Goal: Information Seeking & Learning: Check status

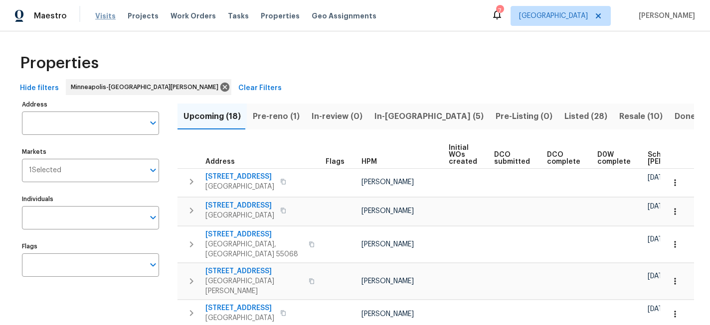
drag, startPoint x: 0, startPoint y: 0, endPoint x: 102, endPoint y: 16, distance: 103.4
click at [102, 16] on span "Visits" at bounding box center [105, 16] width 20 height 10
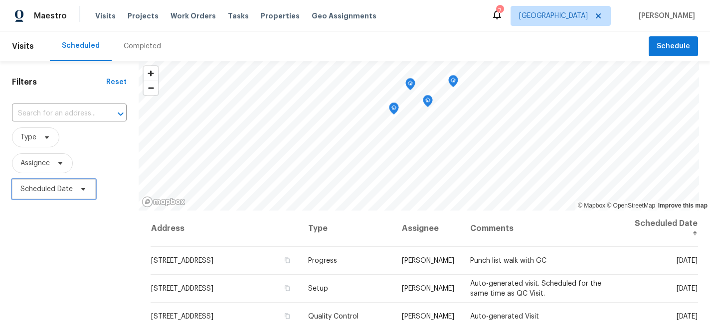
click at [68, 188] on span "Scheduled Date" at bounding box center [46, 189] width 52 height 10
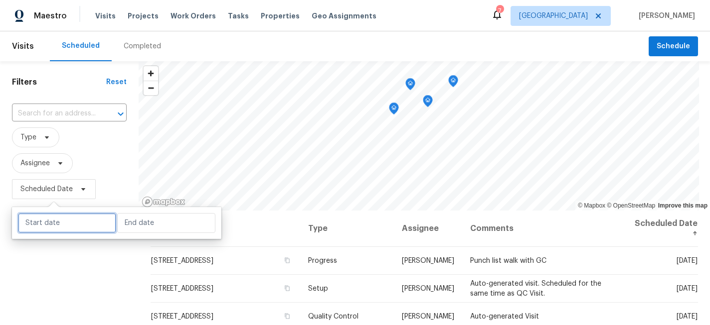
click at [63, 218] on input "text" at bounding box center [67, 223] width 98 height 20
select select "9"
select select "2025"
select select "10"
select select "2025"
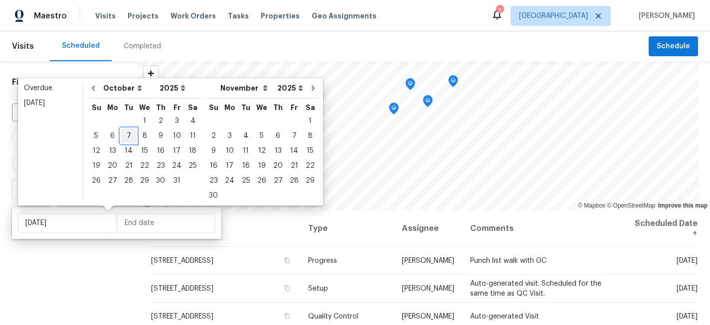
click at [126, 139] on div "7" at bounding box center [129, 136] width 16 height 14
type input "[DATE]"
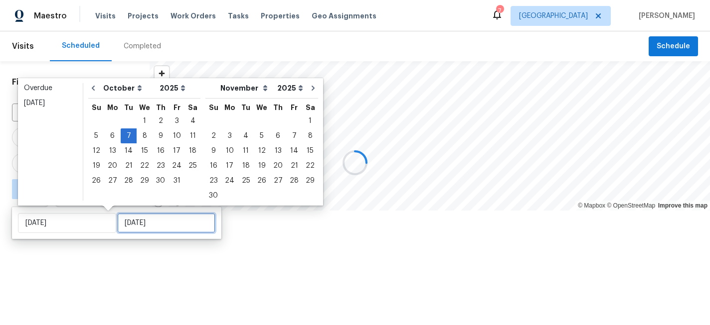
type input "[DATE]"
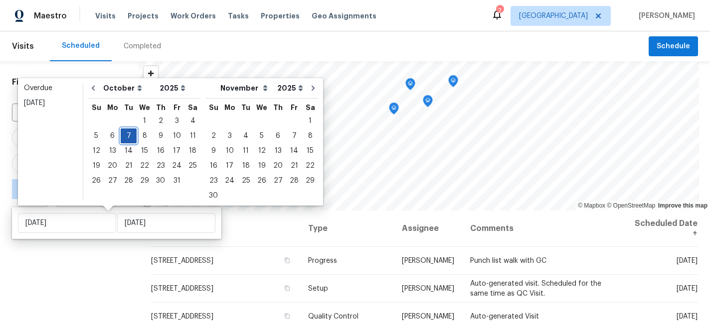
click at [128, 132] on div "7" at bounding box center [129, 136] width 16 height 14
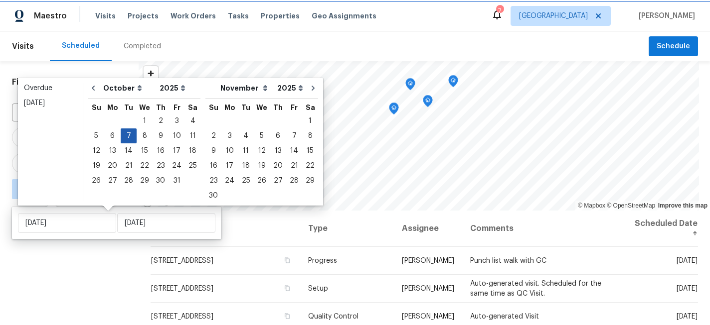
type input "[DATE]"
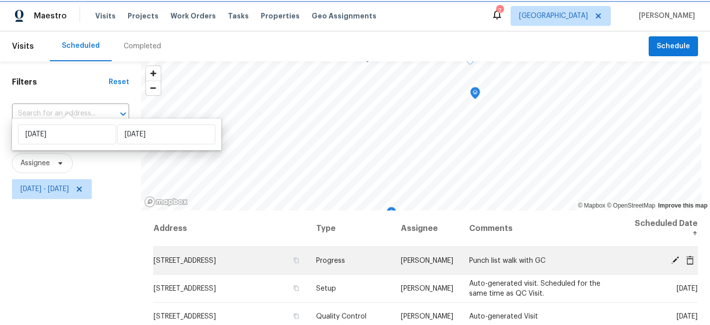
scroll to position [120, 0]
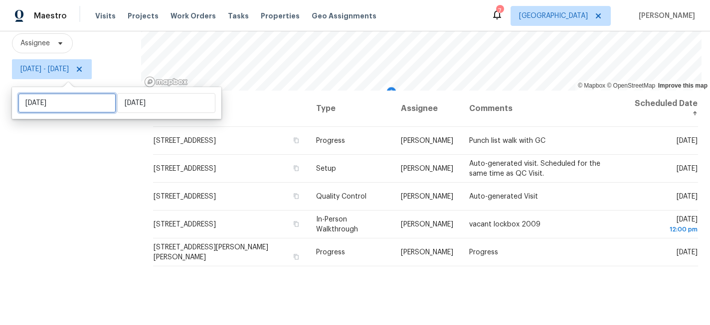
click at [65, 105] on input "[DATE]" at bounding box center [67, 103] width 98 height 20
select select "9"
select select "2025"
select select "10"
select select "2025"
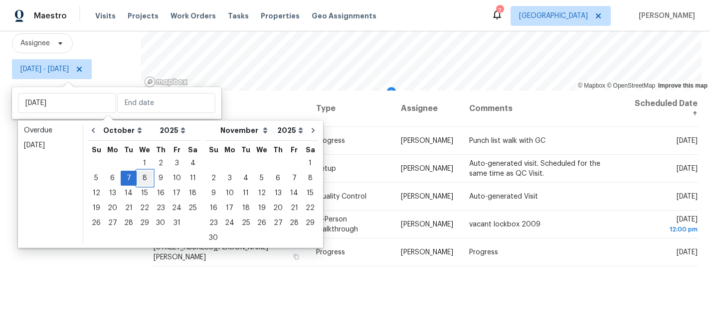
click at [145, 181] on div "8" at bounding box center [145, 178] width 16 height 14
type input "[DATE]"
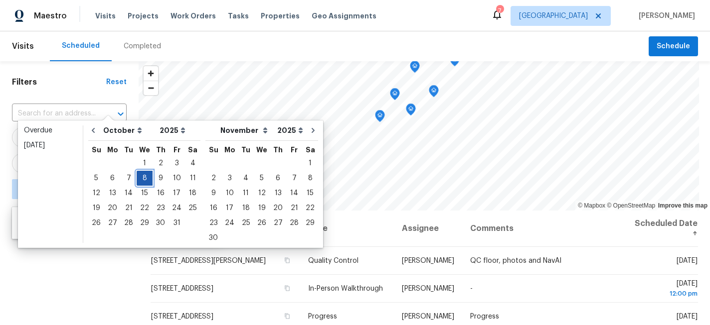
click at [145, 181] on div "8" at bounding box center [145, 178] width 16 height 14
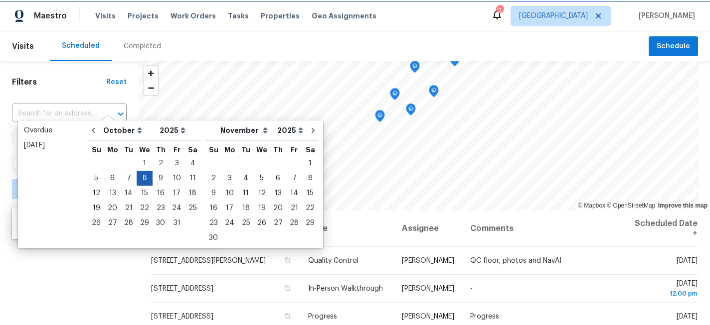
type input "[DATE]"
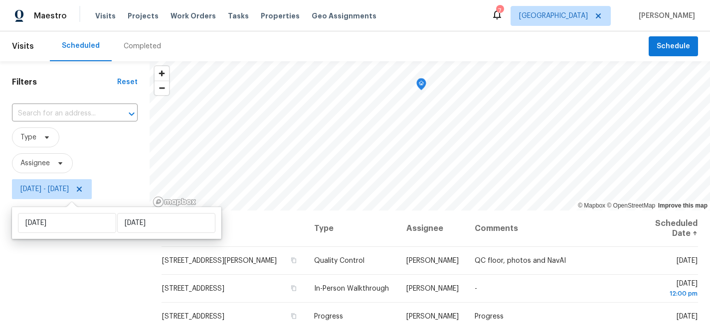
click at [95, 286] on div "Filters Reset ​ Type Assignee [DATE] - [DATE]" at bounding box center [75, 266] width 150 height 410
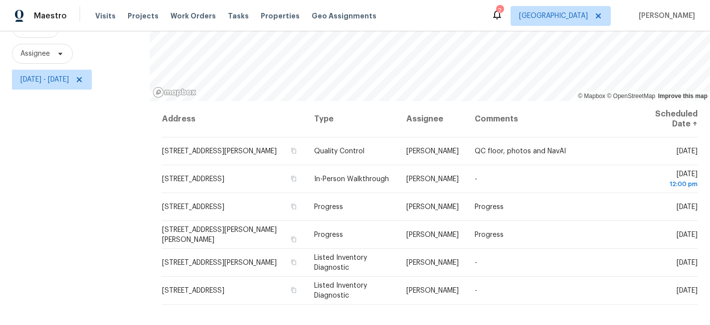
scroll to position [49, 0]
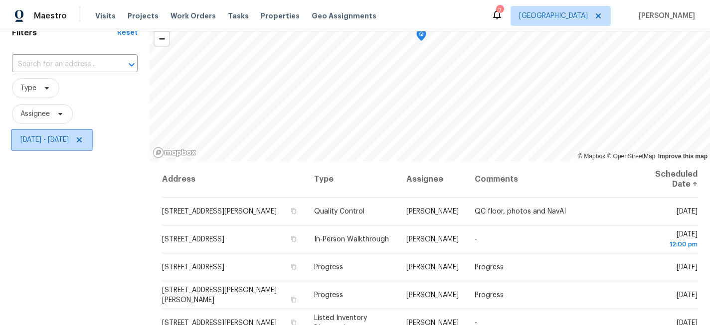
click at [90, 145] on span "[DATE] - [DATE]" at bounding box center [52, 140] width 80 height 20
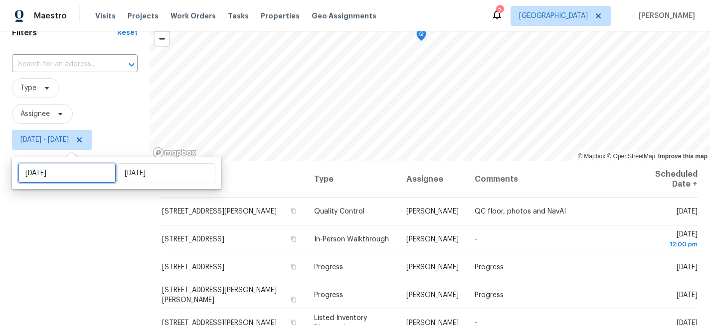
select select "9"
select select "2025"
select select "10"
select select "2025"
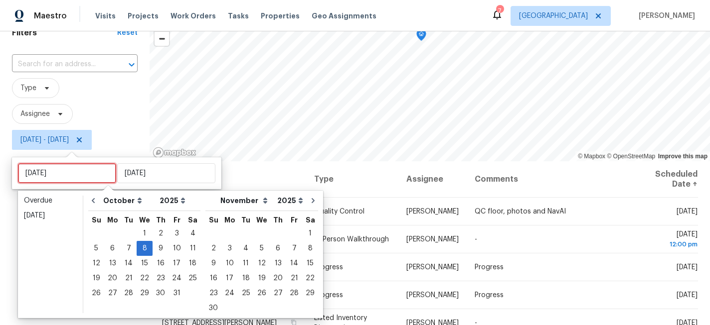
click at [83, 177] on input "[DATE]" at bounding box center [67, 173] width 98 height 20
type input "[DATE]"
click at [158, 243] on div "9" at bounding box center [161, 249] width 16 height 14
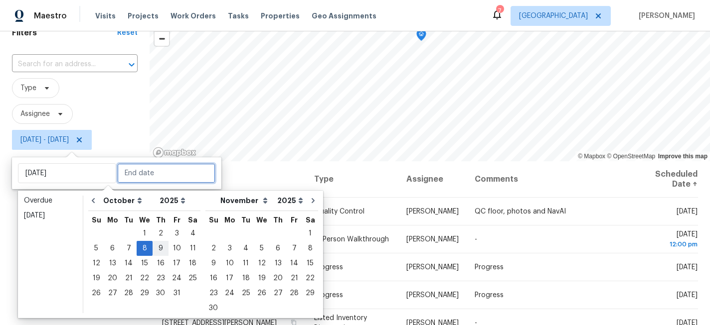
type input "[DATE]"
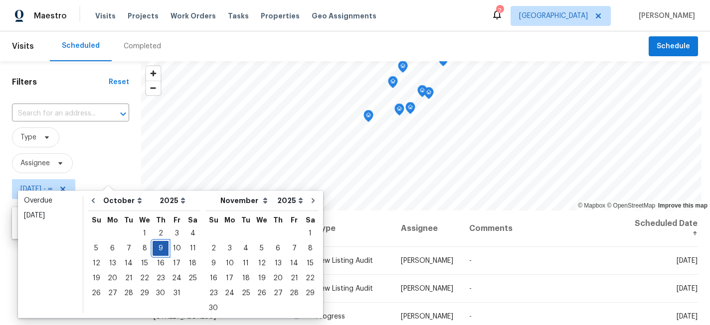
click at [158, 246] on div "9" at bounding box center [161, 249] width 16 height 14
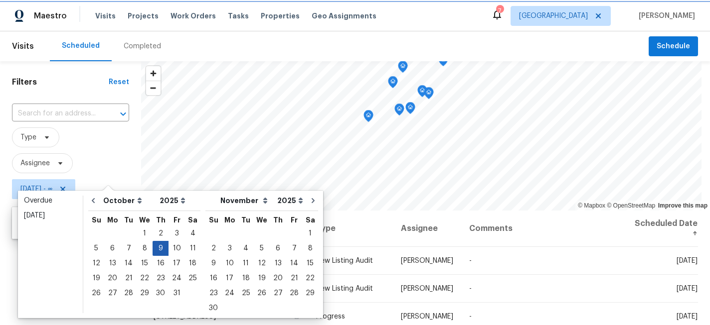
type input "[DATE]"
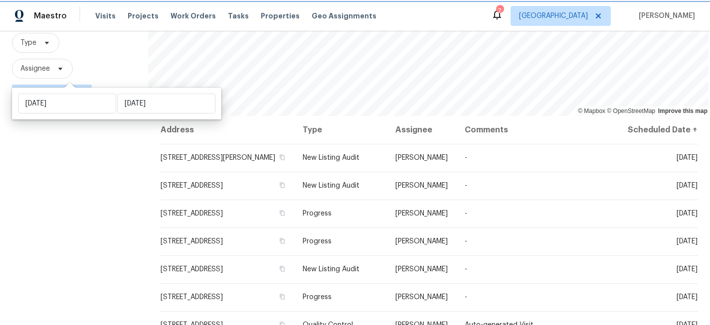
scroll to position [86, 0]
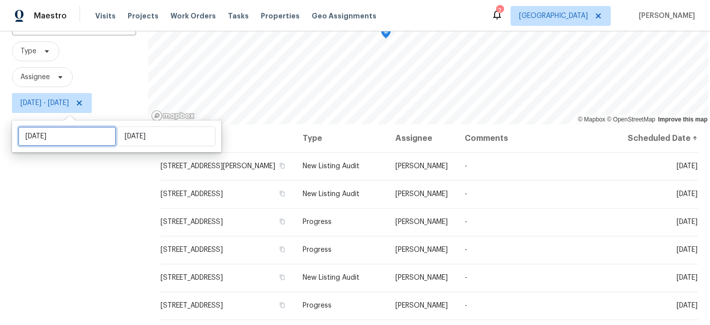
click at [80, 138] on input "[DATE]" at bounding box center [67, 137] width 98 height 20
select select "9"
select select "2025"
select select "10"
select select "2025"
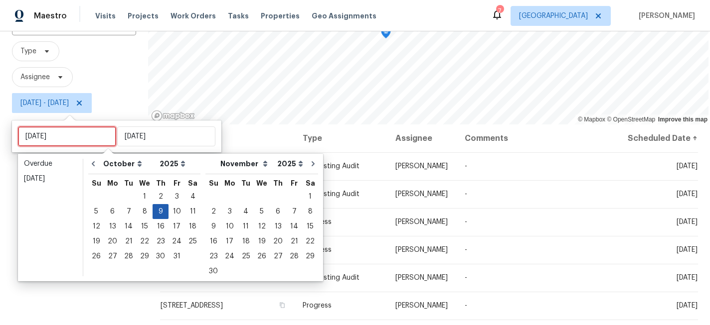
type input "[DATE]"
click at [174, 211] on div "10" at bounding box center [176, 212] width 16 height 14
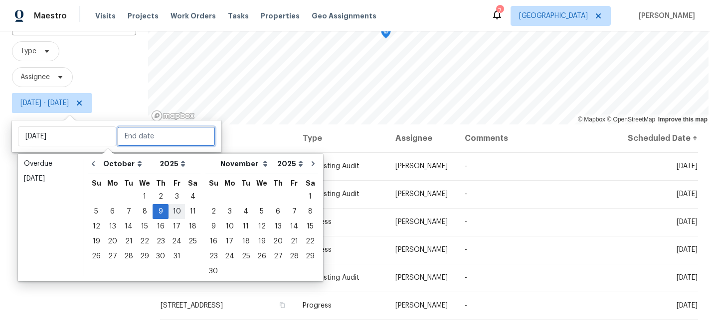
type input "[DATE]"
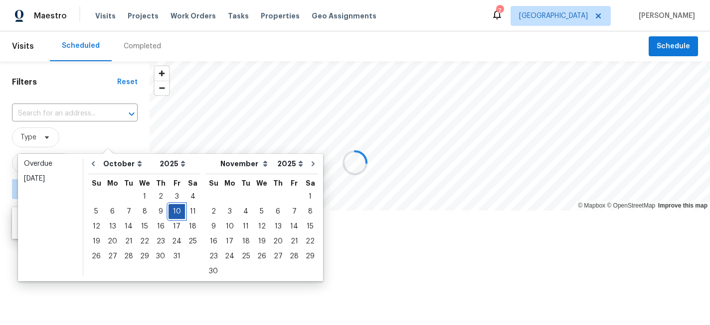
click at [174, 211] on div "10" at bounding box center [176, 212] width 16 height 14
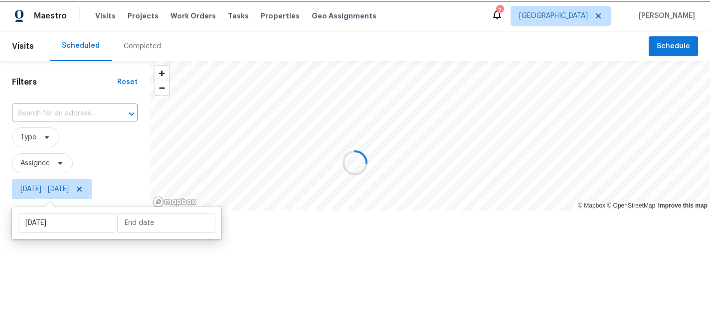
type input "[DATE]"
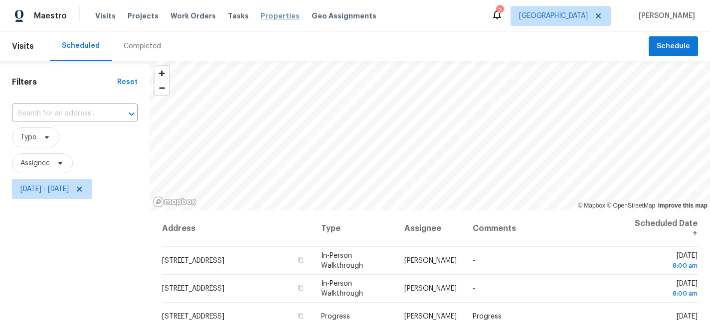
click at [265, 18] on span "Properties" at bounding box center [280, 16] width 39 height 10
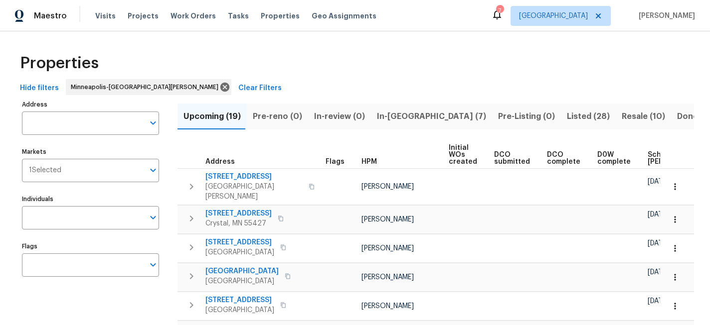
click at [388, 118] on span "In-[GEOGRAPHIC_DATA] (7)" at bounding box center [431, 117] width 109 height 14
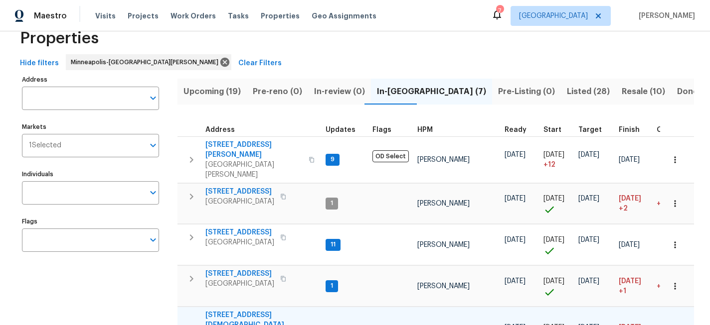
scroll to position [24, 0]
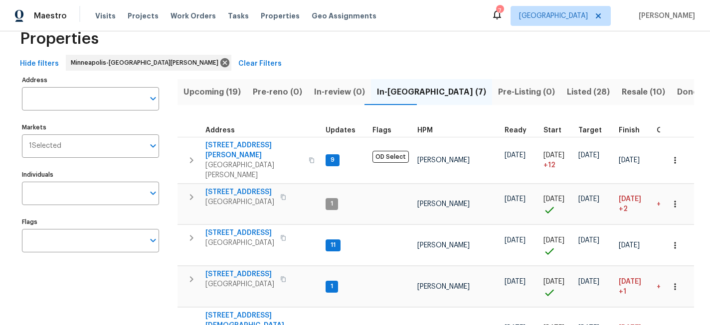
click at [209, 95] on span "Upcoming (19)" at bounding box center [211, 92] width 57 height 14
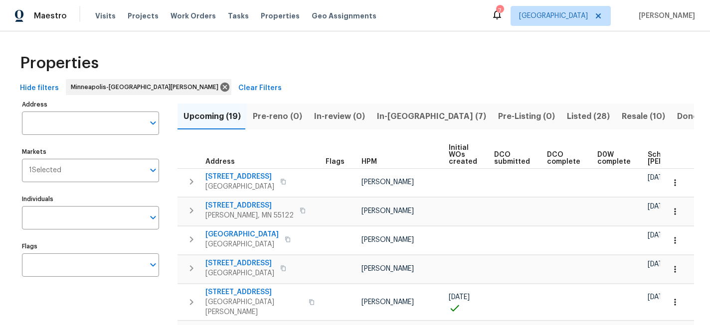
scroll to position [0, 117]
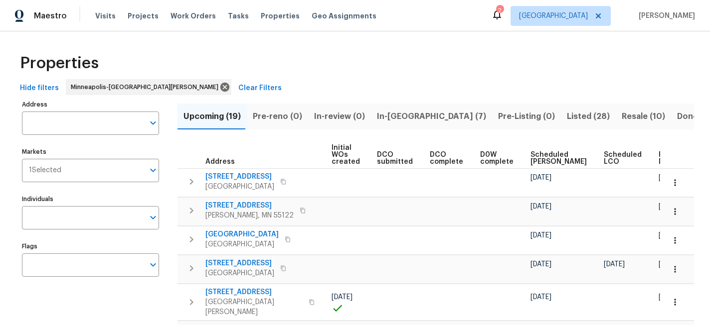
click at [658, 156] on span "Ready Date" at bounding box center [669, 159] width 22 height 14
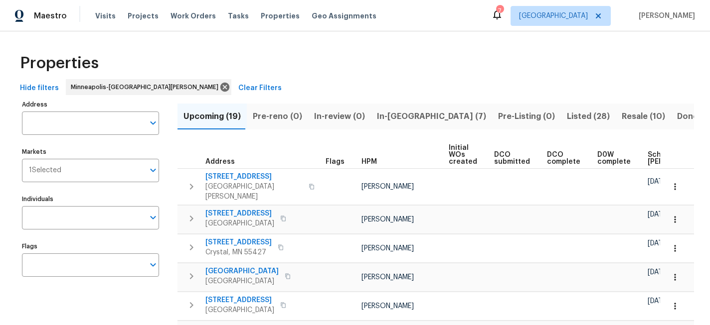
click at [263, 59] on div "Properties" at bounding box center [355, 63] width 678 height 32
click at [242, 209] on span "[STREET_ADDRESS]" at bounding box center [239, 214] width 69 height 10
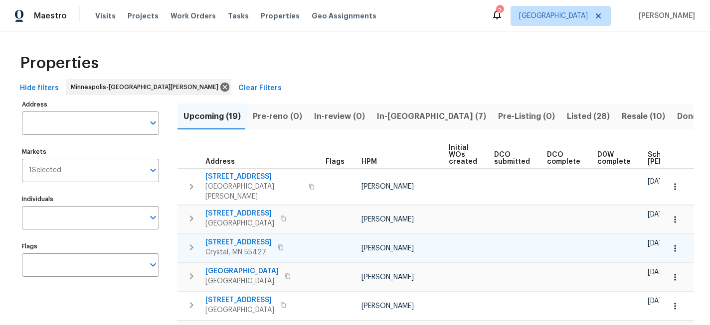
click at [239, 238] on span "[STREET_ADDRESS]" at bounding box center [238, 243] width 66 height 10
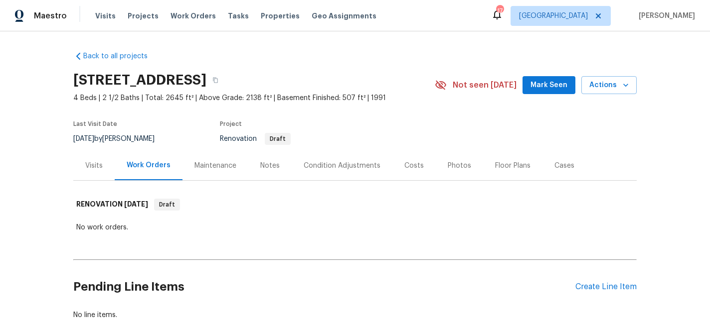
click at [268, 167] on div "Notes" at bounding box center [269, 166] width 19 height 10
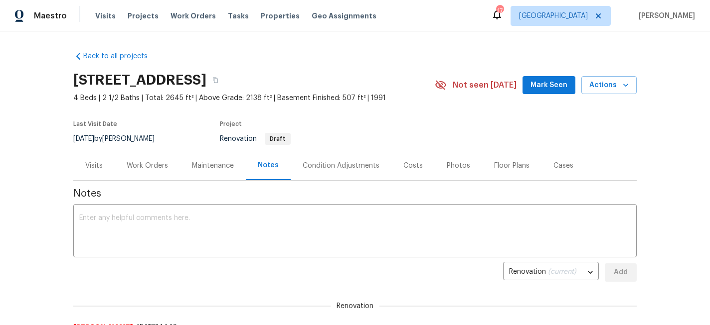
click at [323, 166] on div "Condition Adjustments" at bounding box center [341, 166] width 77 height 10
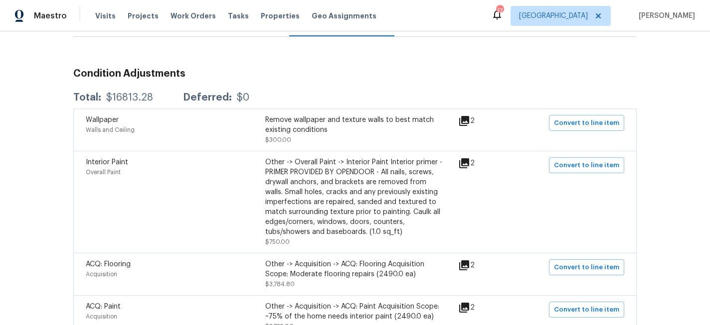
scroll to position [145, 0]
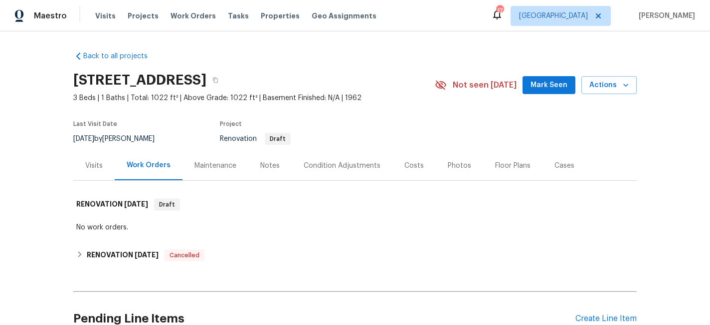
scroll to position [16, 0]
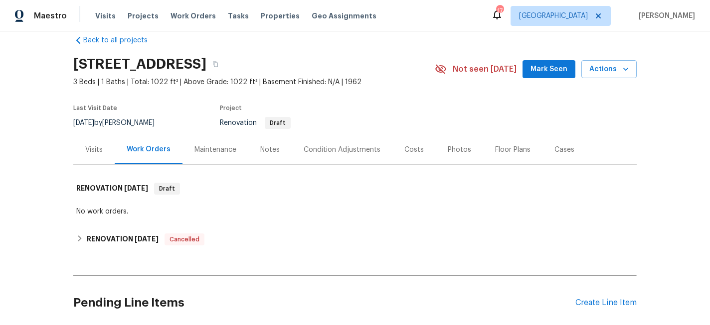
click at [331, 144] on div "Condition Adjustments" at bounding box center [342, 149] width 101 height 29
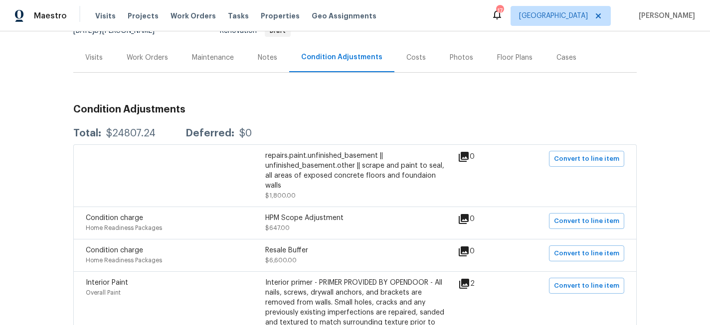
scroll to position [1, 0]
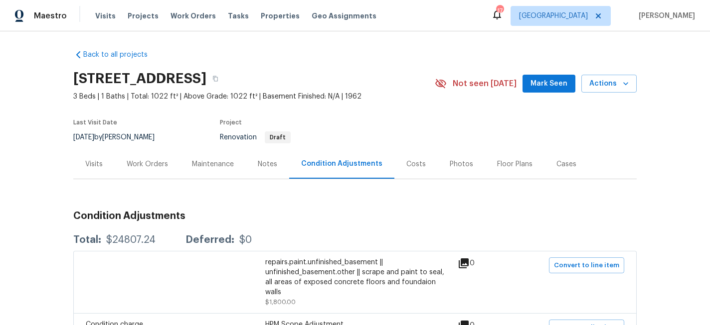
click at [265, 163] on div "Notes" at bounding box center [267, 164] width 19 height 10
